Goal: Task Accomplishment & Management: Manage account settings

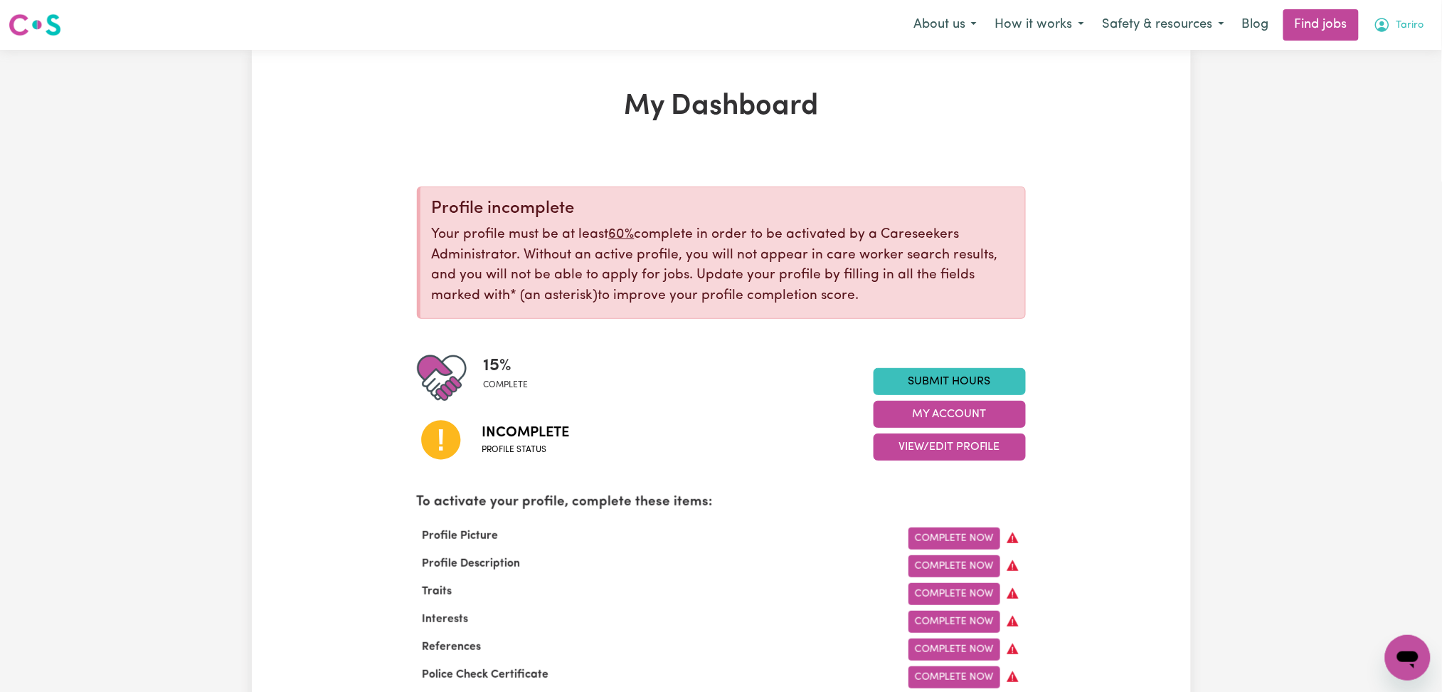
drag, startPoint x: 1385, startPoint y: 24, endPoint x: 1385, endPoint y: 38, distance: 14.2
click at [1385, 30] on icon "My Account" at bounding box center [1382, 24] width 17 height 17
click at [1362, 104] on link "Logout" at bounding box center [1376, 108] width 112 height 27
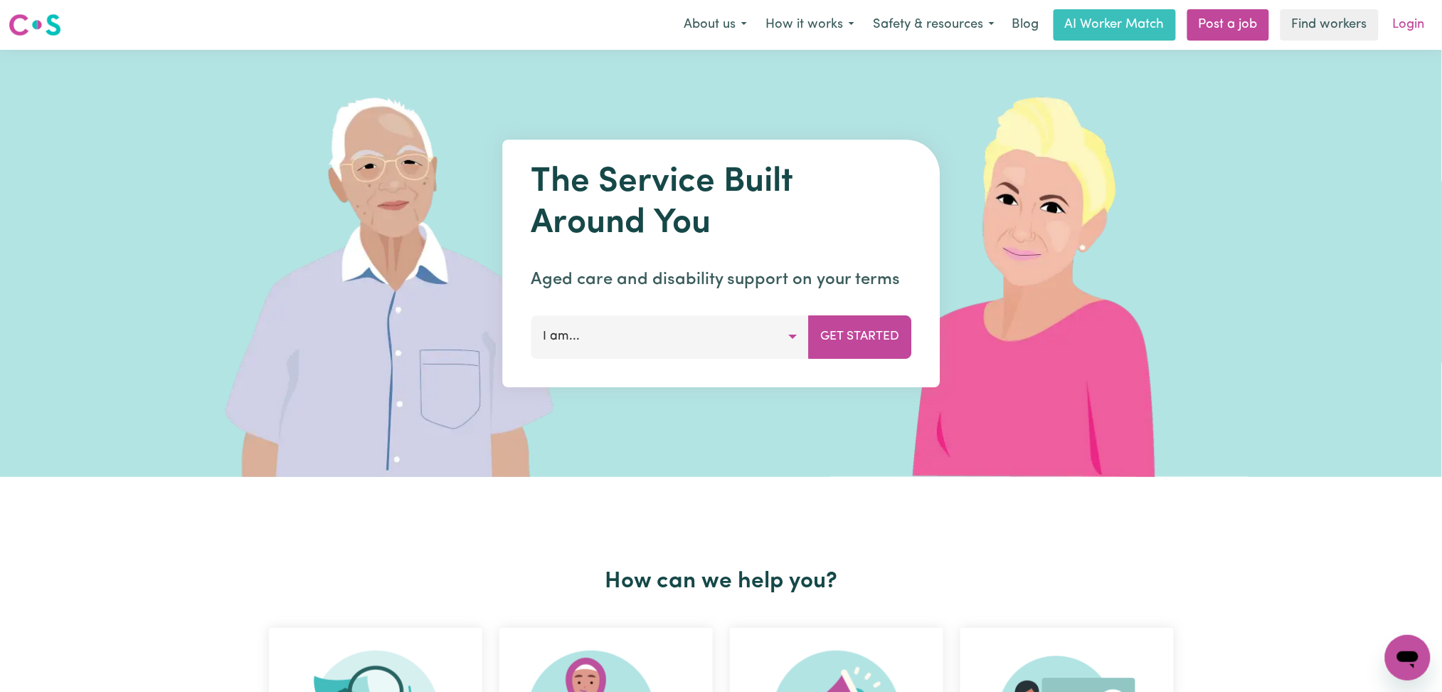
click at [1405, 38] on link "Login" at bounding box center [1409, 24] width 49 height 31
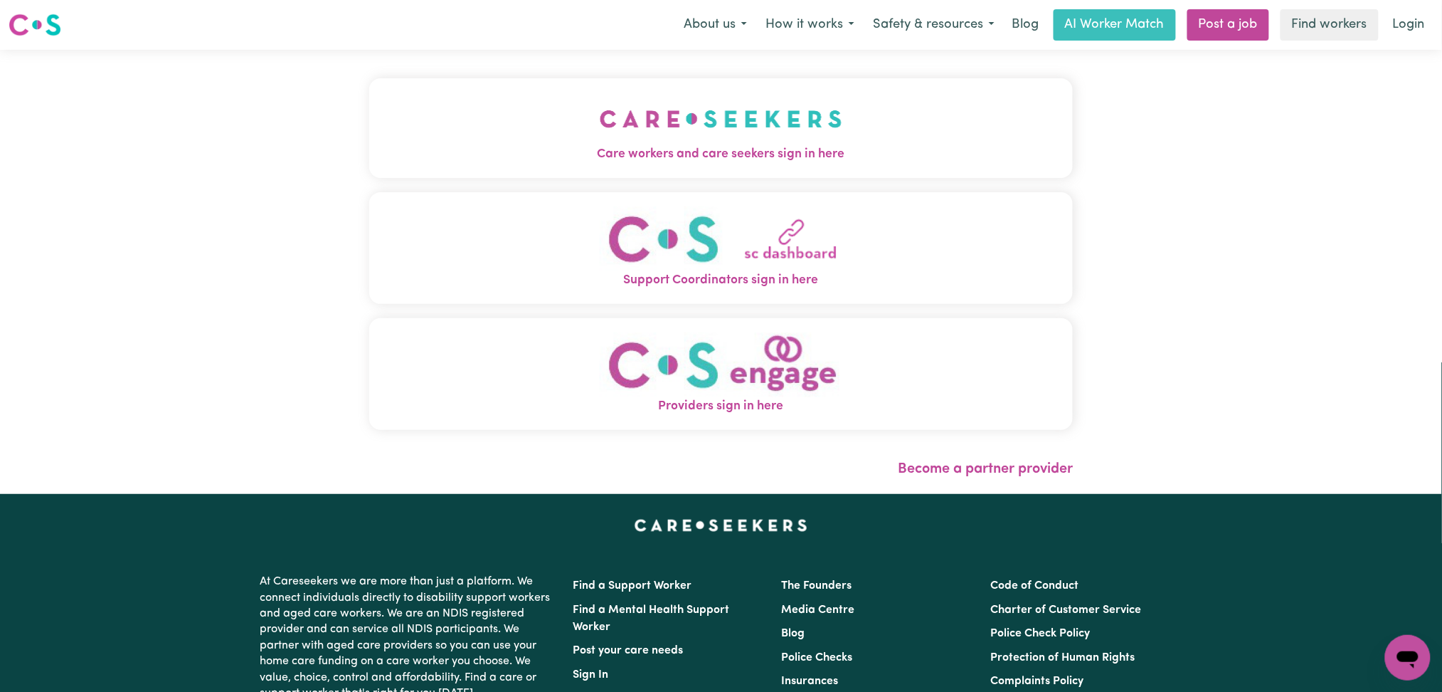
click at [613, 129] on button "Care workers and care seekers sign in here" at bounding box center [721, 128] width 704 height 100
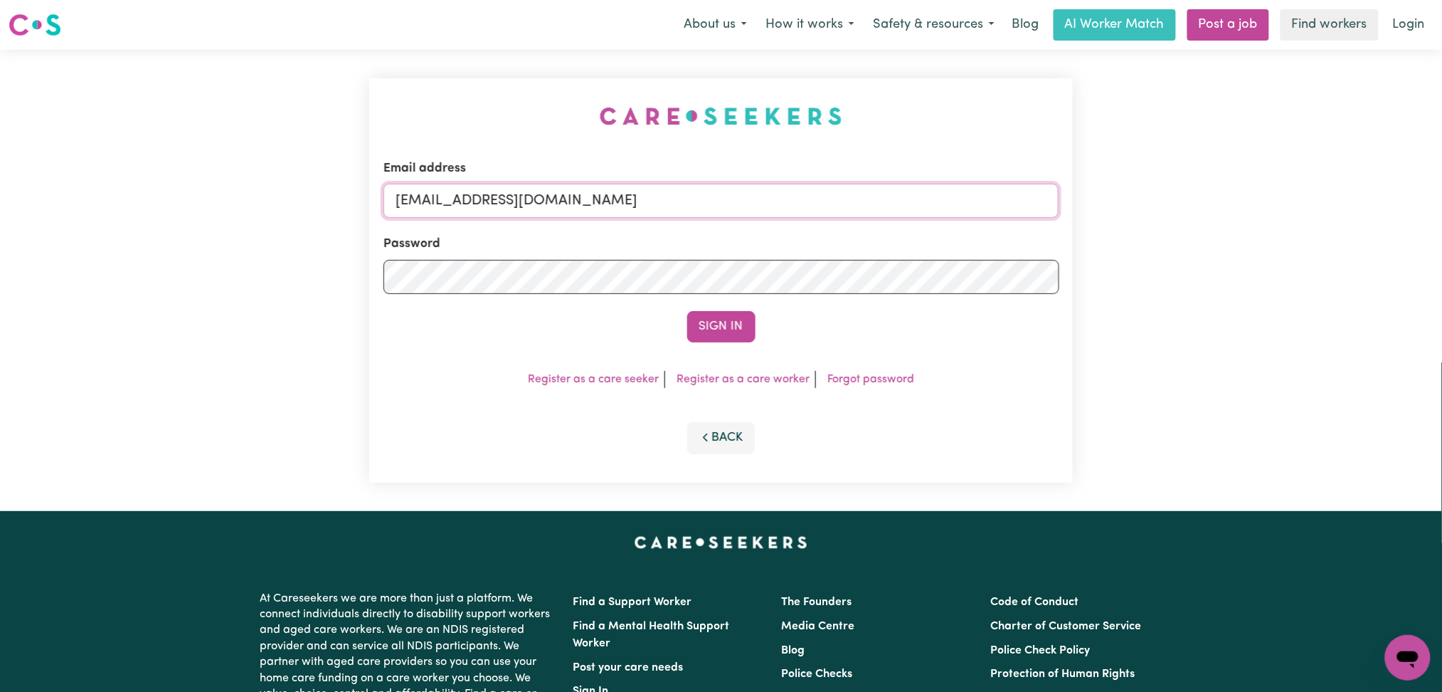
click at [567, 191] on input "[EMAIL_ADDRESS][DOMAIN_NAME]" at bounding box center [721, 201] width 676 height 34
click at [535, 217] on input "[EMAIL_ADDRESS][DOMAIN_NAME]" at bounding box center [721, 201] width 676 height 34
drag, startPoint x: 468, startPoint y: 196, endPoint x: 833, endPoint y: 196, distance: 365.0
click at [833, 195] on input "Superuser~[EMAIL_ADDRESS][DOMAIN_NAME]" at bounding box center [721, 201] width 676 height 34
type input "Superuser~[EMAIL_ADDRESS][DOMAIN_NAME]"
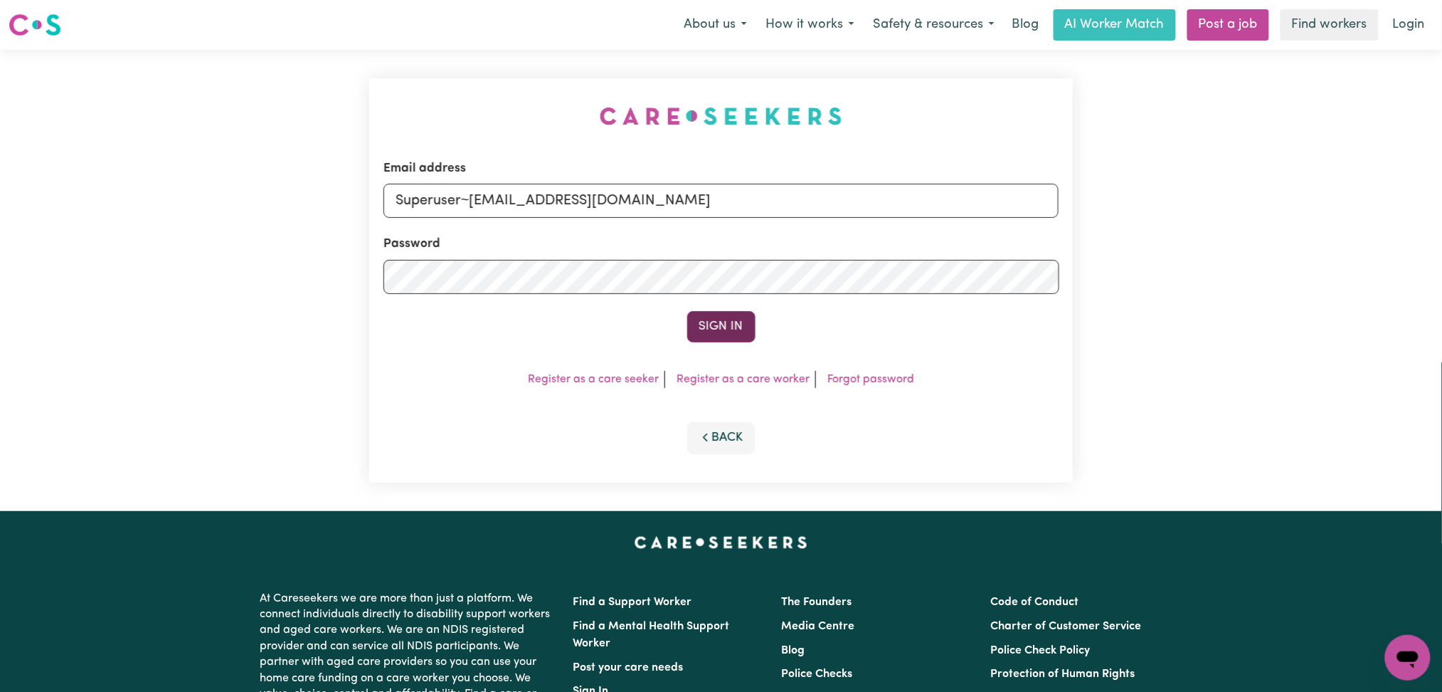
click at [720, 319] on button "Sign In" at bounding box center [721, 326] width 68 height 31
